Goal: Transaction & Acquisition: Subscribe to service/newsletter

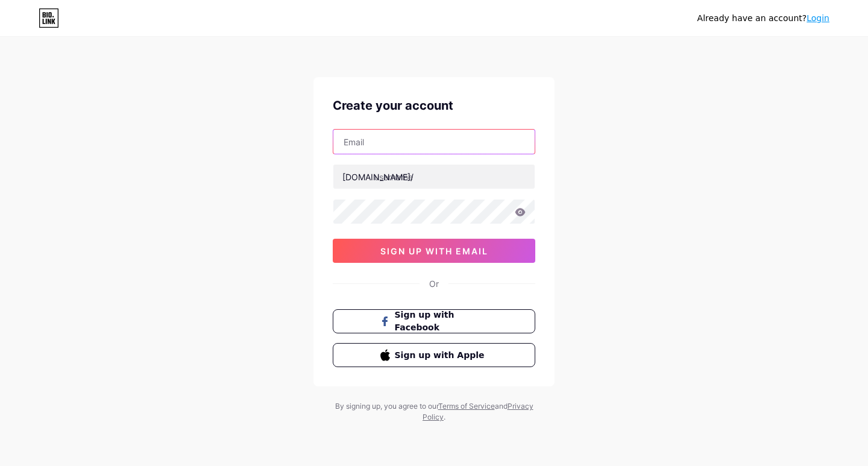
click at [403, 150] on input "text" at bounding box center [433, 142] width 201 height 24
paste input "[EMAIL_ADDRESS][DOMAIN_NAME]"
type input "[EMAIL_ADDRESS][DOMAIN_NAME]"
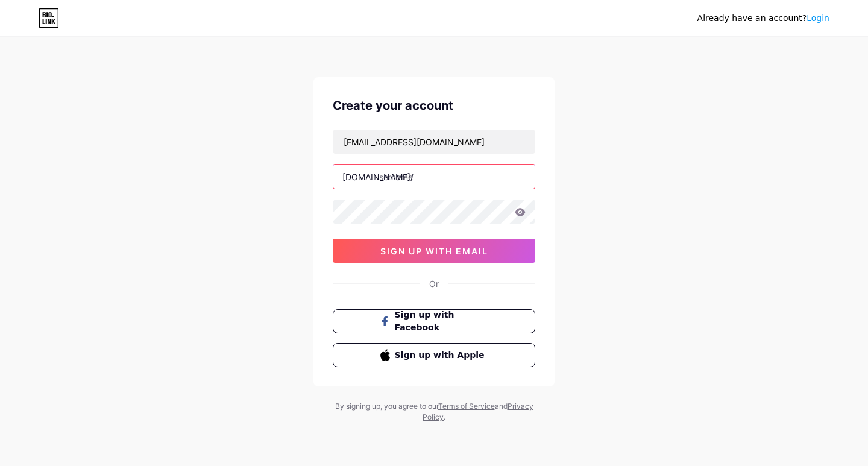
click at [423, 171] on input "text" at bounding box center [433, 177] width 201 height 24
paste input "polklawn"
type input "polklawn"
click at [662, 133] on div "Already have an account? Login Create your account [EMAIL_ADDRESS][DOMAIN_NAME]…" at bounding box center [434, 230] width 868 height 461
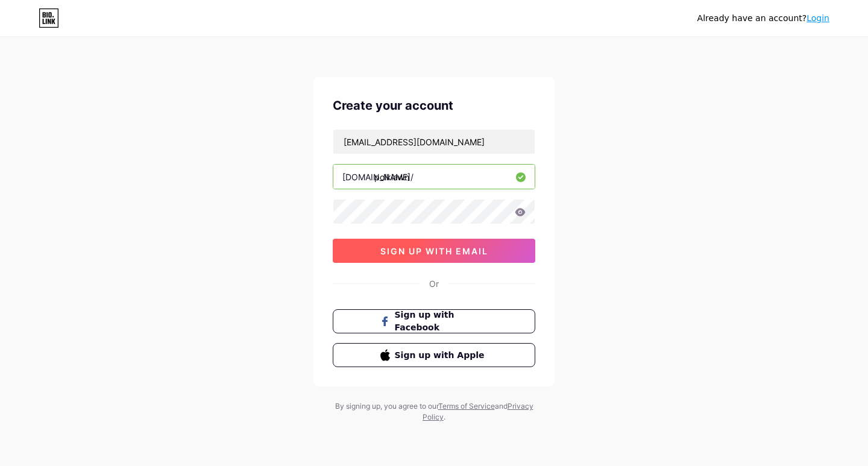
click at [412, 254] on span "sign up with email" at bounding box center [434, 251] width 108 height 10
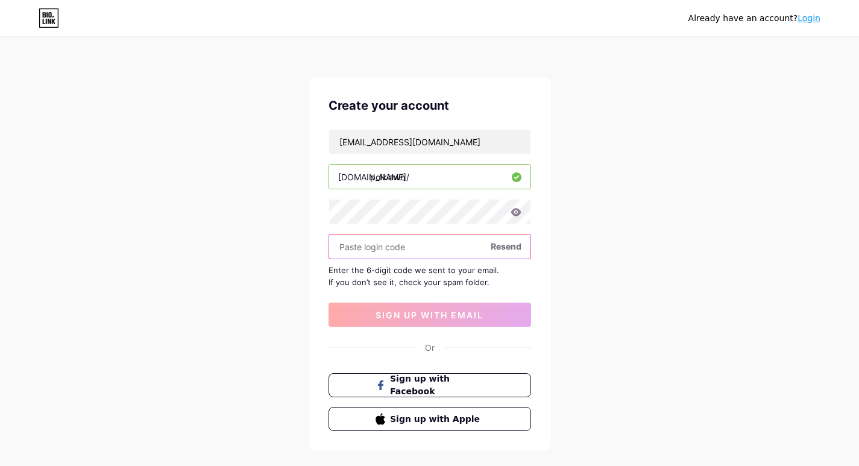
click at [410, 251] on input "text" at bounding box center [429, 246] width 201 height 24
paste input "760801"
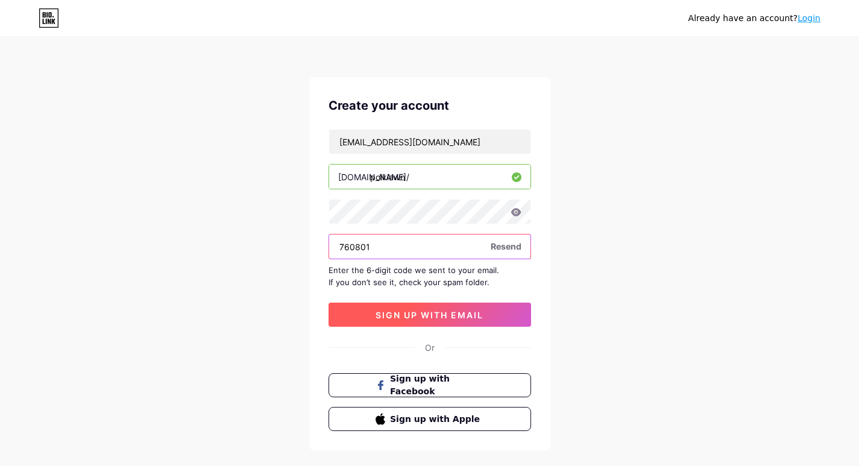
type input "760801"
click at [465, 310] on span "sign up with email" at bounding box center [430, 315] width 108 height 10
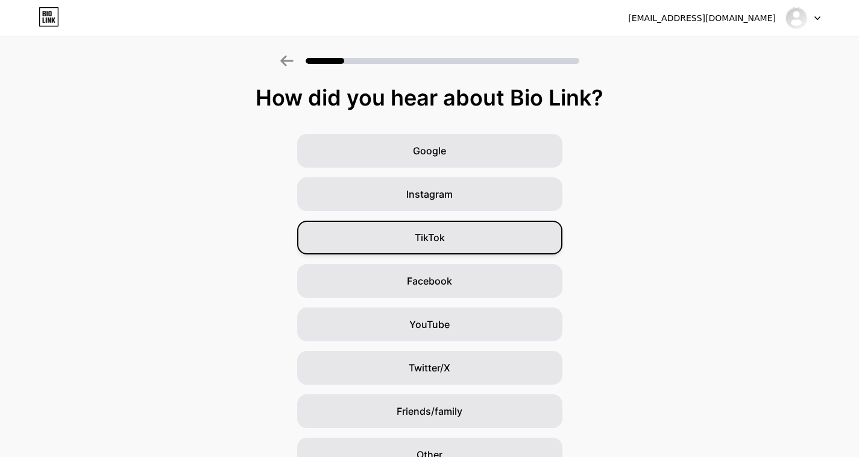
click at [450, 239] on div "TikTok" at bounding box center [429, 238] width 265 height 34
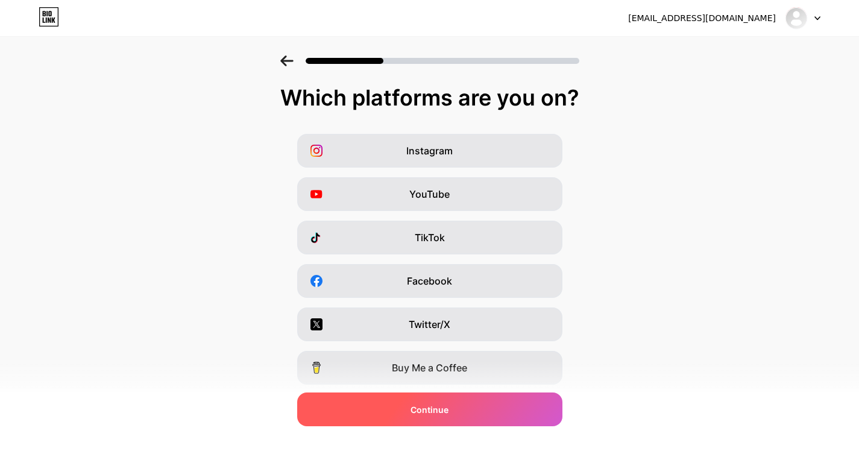
click at [530, 401] on div "Continue" at bounding box center [429, 409] width 265 height 34
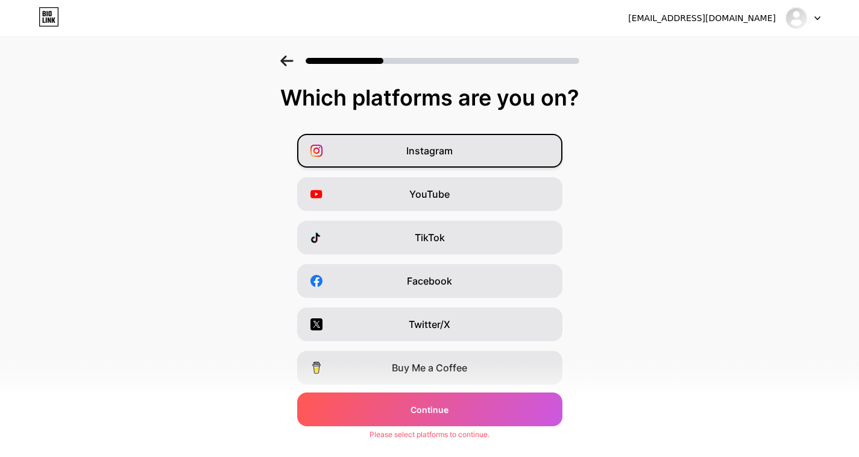
click at [431, 156] on span "Instagram" at bounding box center [429, 150] width 46 height 14
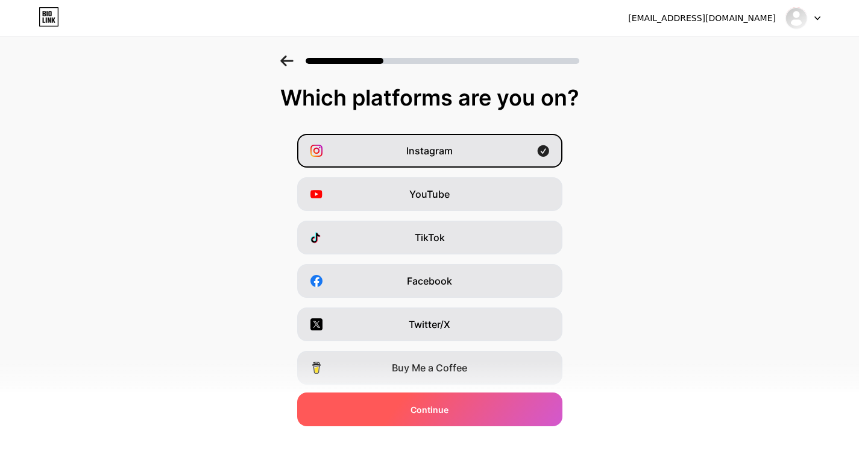
click at [537, 402] on div "Continue" at bounding box center [429, 409] width 265 height 34
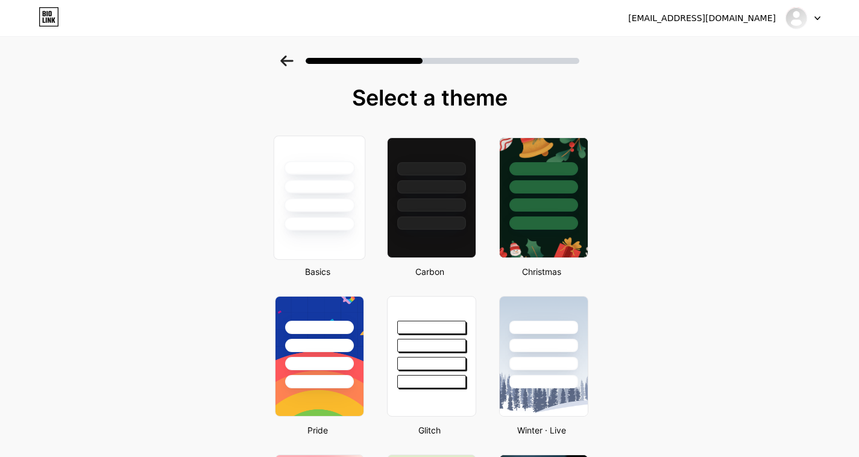
click at [335, 173] on div at bounding box center [319, 168] width 71 height 14
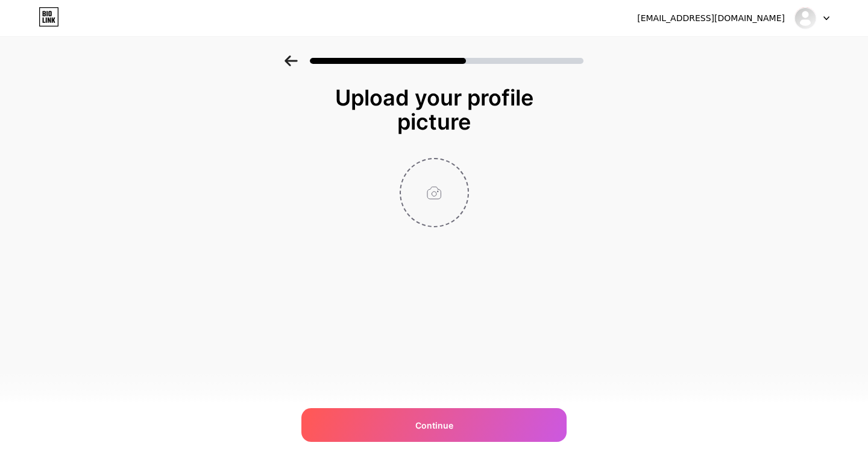
click at [427, 200] on input "file" at bounding box center [434, 192] width 67 height 67
type input "C:\fakepath\Untitled design (9).jpg"
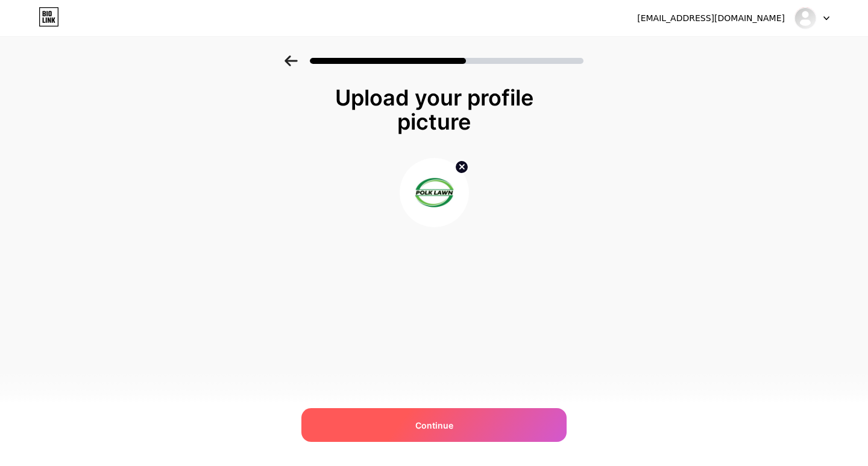
click at [464, 423] on div "Continue" at bounding box center [433, 425] width 265 height 34
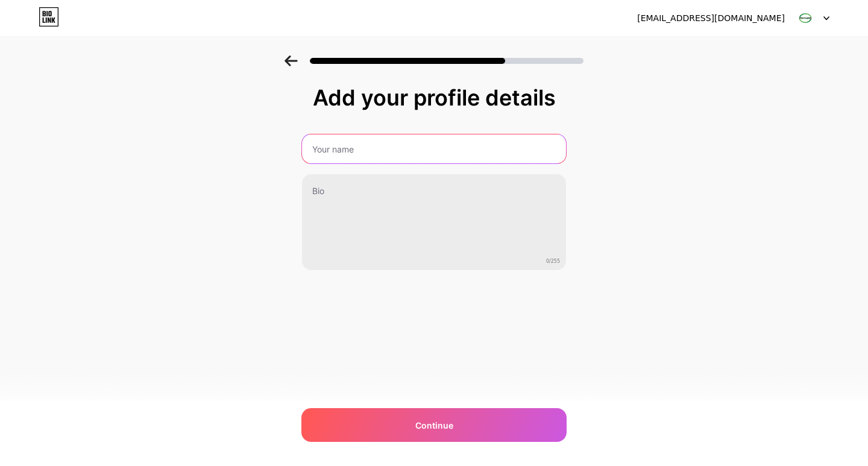
click at [377, 145] on input "text" at bounding box center [434, 148] width 264 height 29
type input "Polk Lawn"
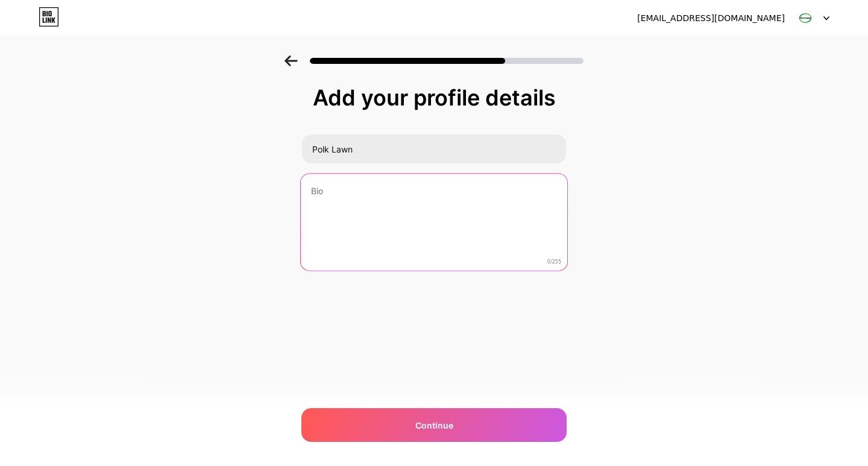
click at [367, 210] on textarea at bounding box center [434, 223] width 266 height 98
paste textarea "Polk Lawn is a trusted name in lawn care and landscaping, dedicated to keeping …"
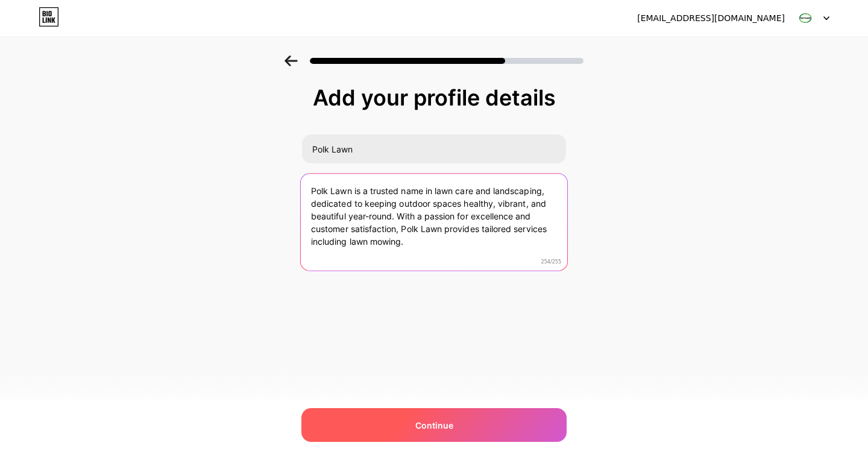
type textarea "Polk Lawn is a trusted name in lawn care and landscaping, dedicated to keeping …"
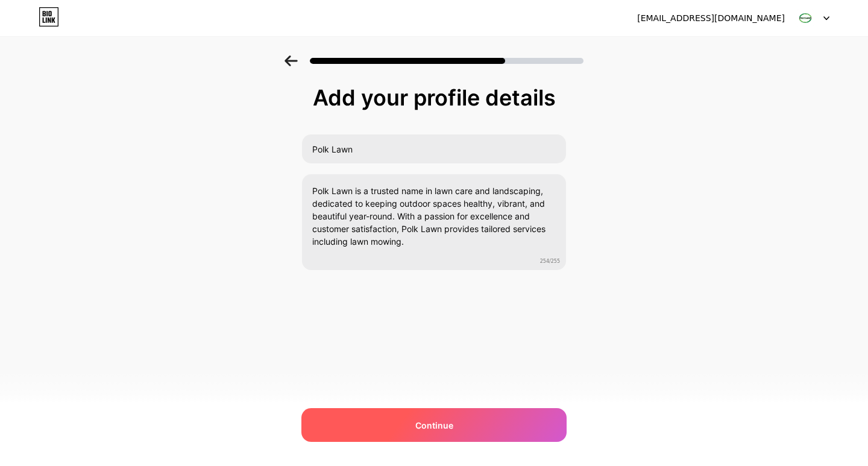
click at [506, 416] on div "Continue" at bounding box center [433, 425] width 265 height 34
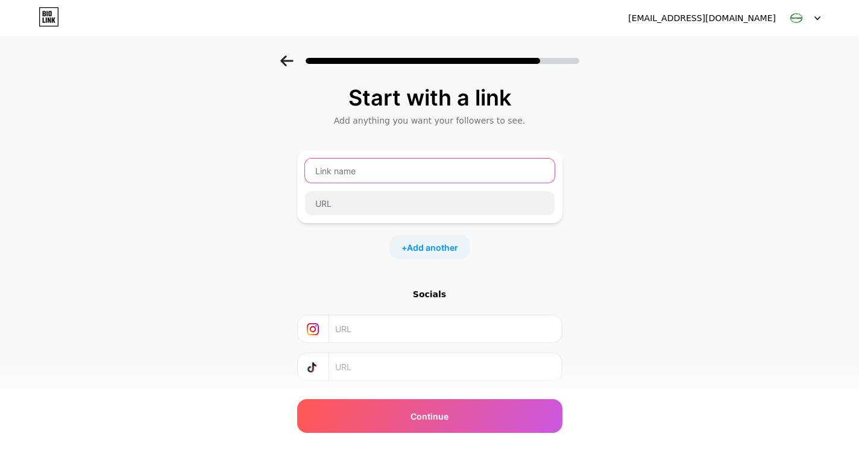
click at [379, 174] on input "text" at bounding box center [430, 171] width 250 height 24
type input "Website"
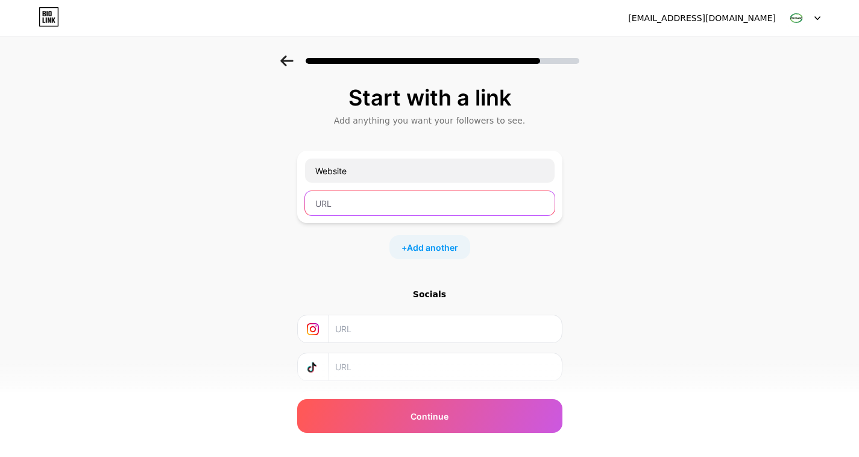
click at [362, 204] on input "text" at bounding box center [430, 203] width 250 height 24
paste input "[URL][DOMAIN_NAME]"
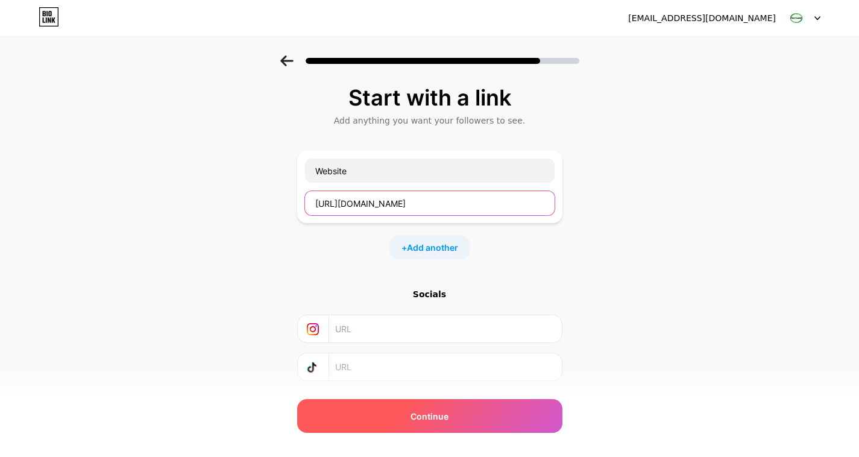
type input "[URL][DOMAIN_NAME]"
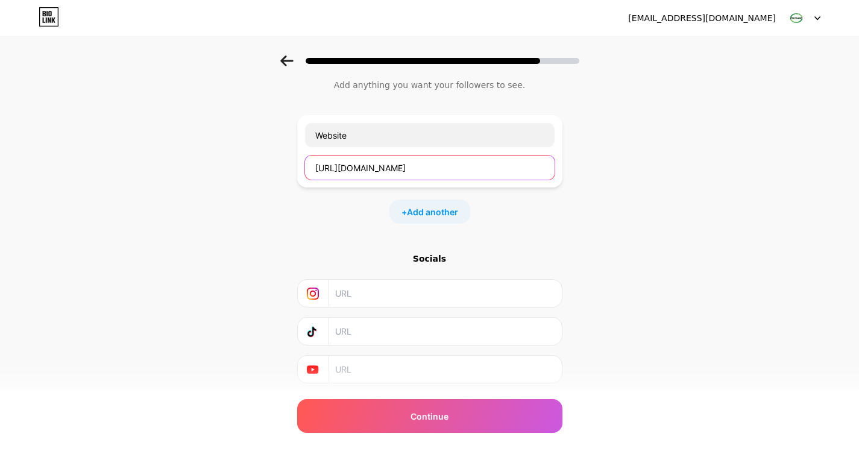
scroll to position [71, 0]
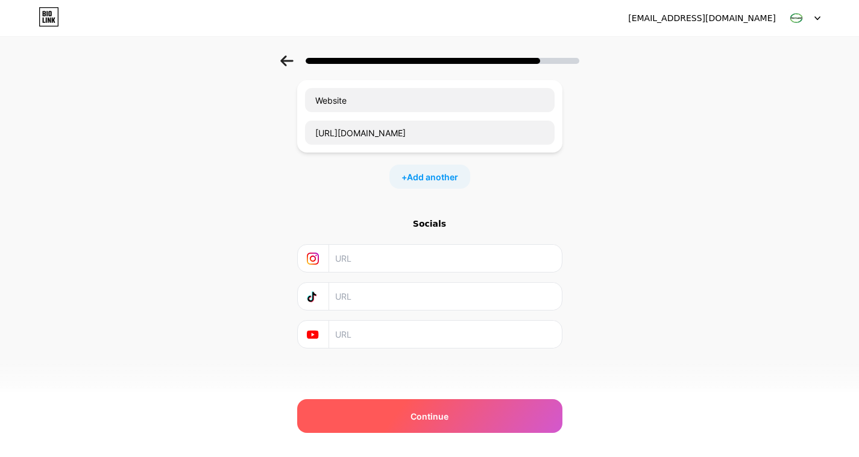
click at [512, 418] on div "Continue" at bounding box center [429, 416] width 265 height 34
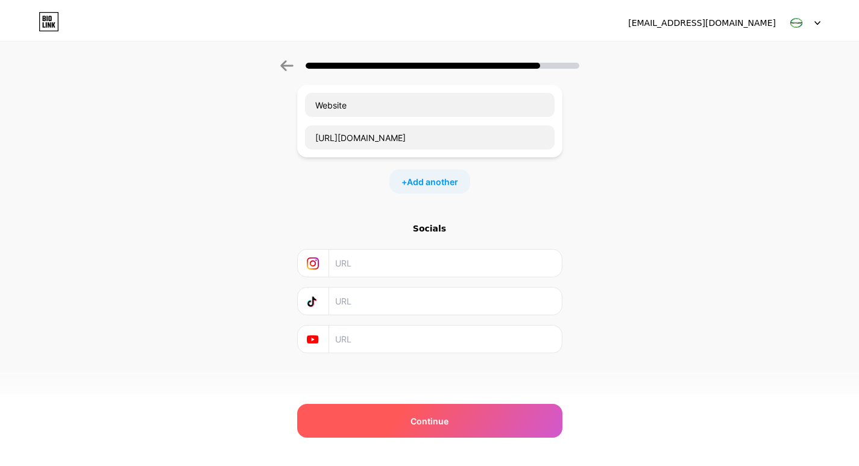
scroll to position [0, 0]
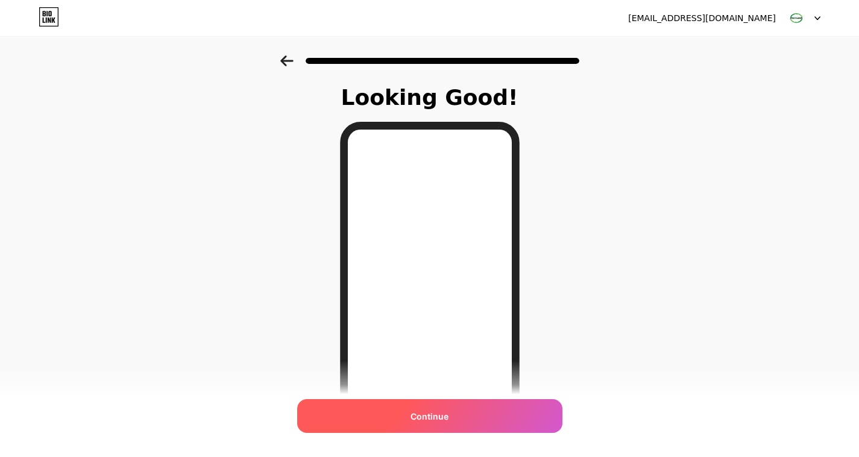
click at [500, 417] on div "Continue" at bounding box center [429, 416] width 265 height 34
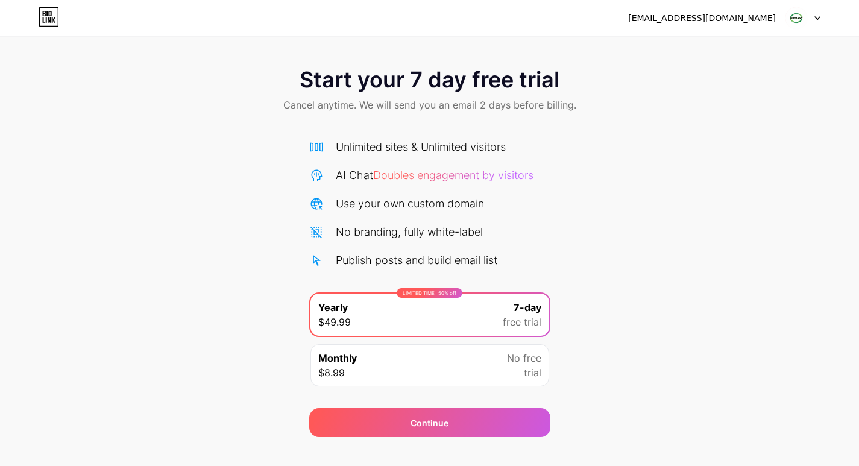
click at [805, 20] on img at bounding box center [796, 18] width 23 height 23
click at [719, 17] on div "[EMAIL_ADDRESS][DOMAIN_NAME]" at bounding box center [702, 18] width 148 height 13
drag, startPoint x: 735, startPoint y: 121, endPoint x: 705, endPoint y: 139, distance: 35.2
click at [736, 121] on div "Start your 7 day free trial Cancel anytime. We will send you an email 2 days be…" at bounding box center [429, 90] width 859 height 71
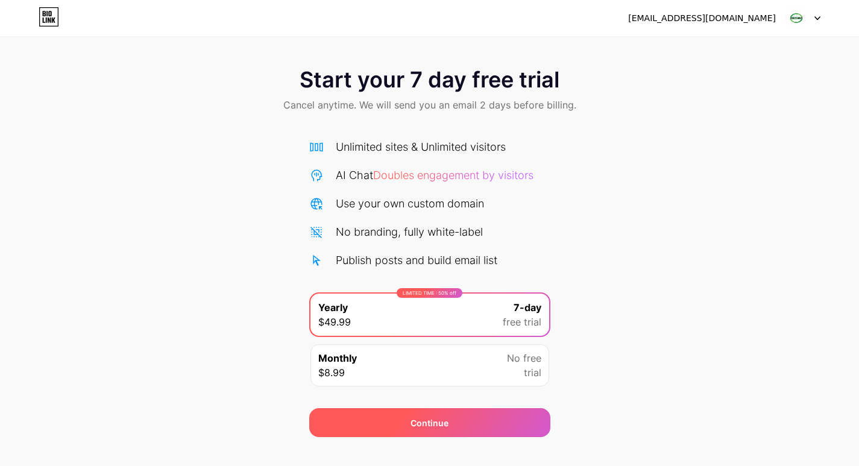
click at [437, 427] on div "Continue" at bounding box center [430, 423] width 38 height 13
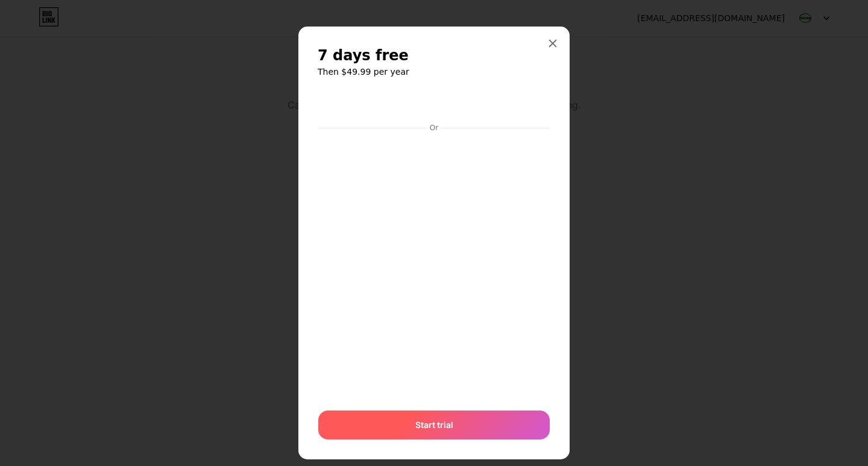
click at [483, 432] on div "Start trial" at bounding box center [433, 425] width 231 height 29
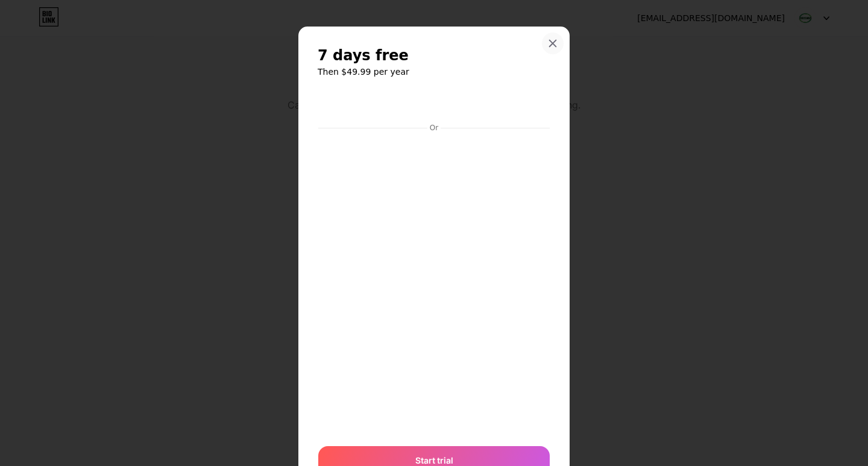
click at [548, 40] on icon at bounding box center [553, 44] width 10 height 10
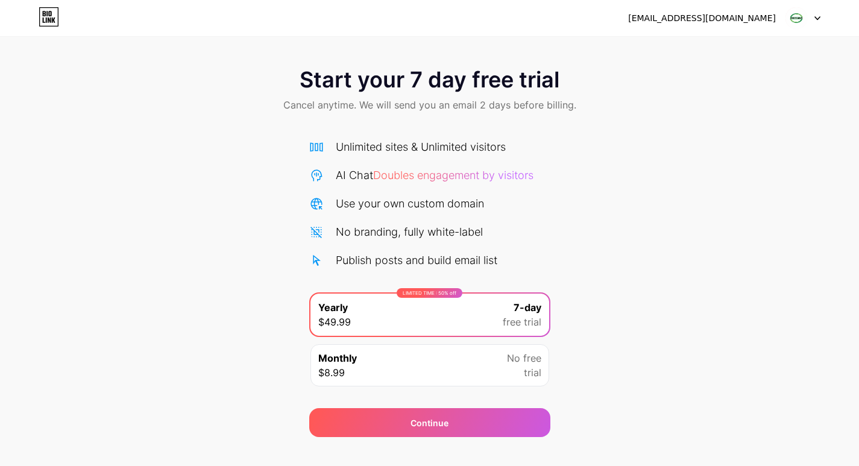
click at [49, 19] on icon at bounding box center [49, 16] width 20 height 19
